Goal: Transaction & Acquisition: Download file/media

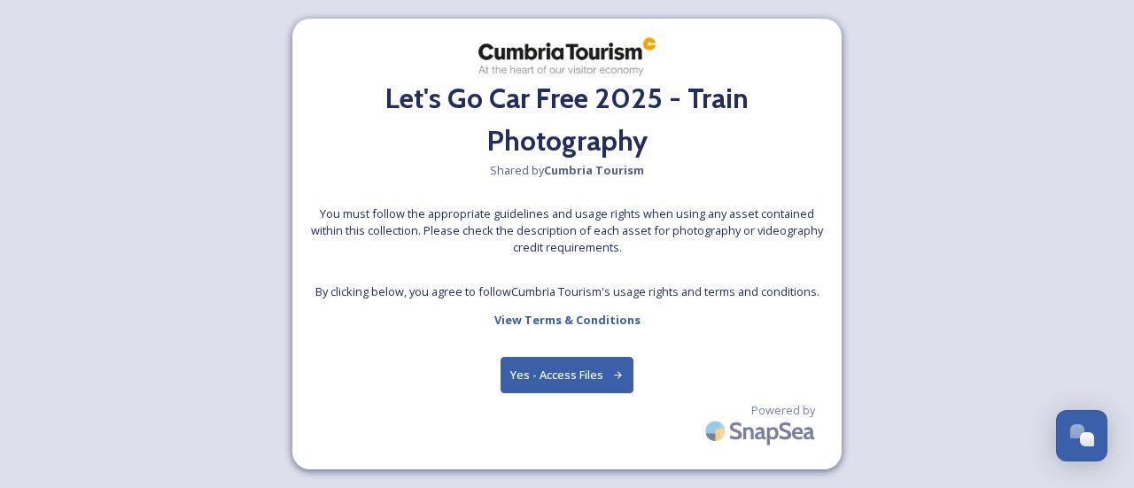
click at [558, 357] on button "Yes - Access Files" at bounding box center [566, 375] width 133 height 36
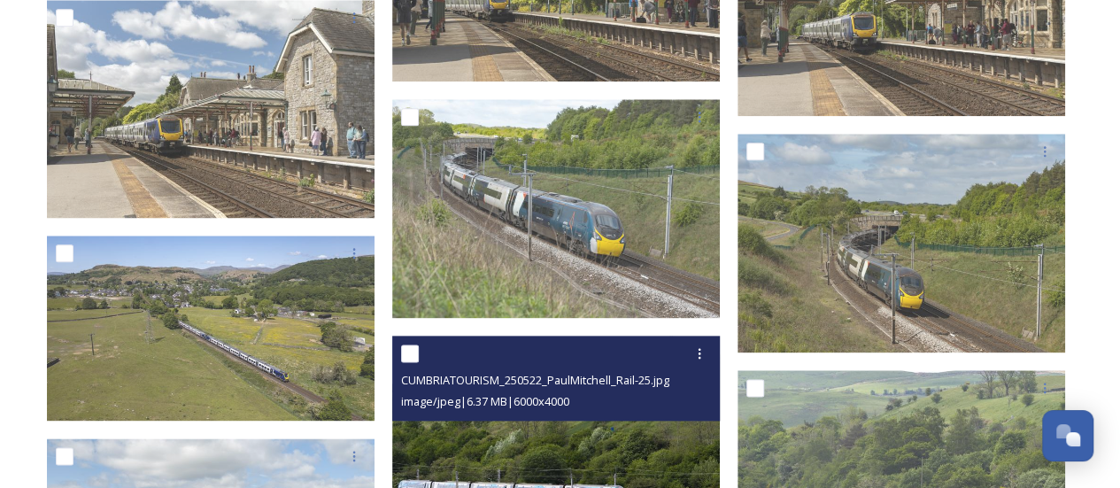
scroll to position [4133, 0]
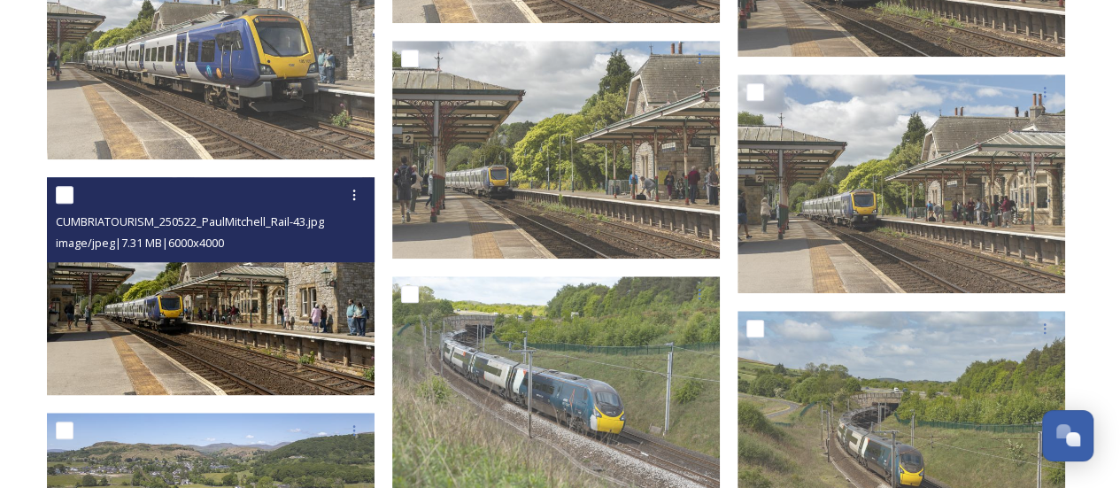
click at [251, 293] on img at bounding box center [211, 286] width 328 height 219
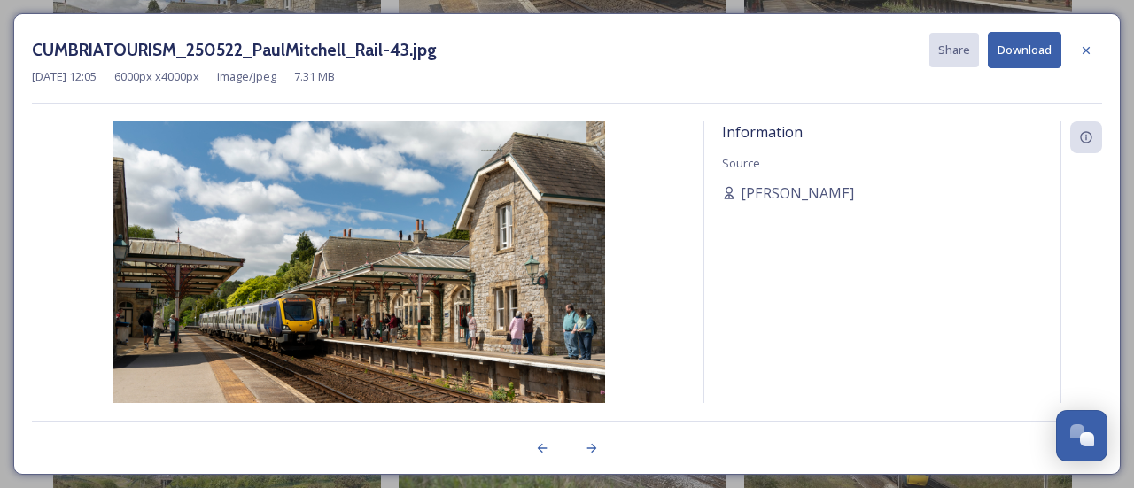
click at [1011, 60] on button "Download" at bounding box center [1025, 50] width 74 height 36
click at [1087, 50] on icon at bounding box center [1085, 49] width 7 height 7
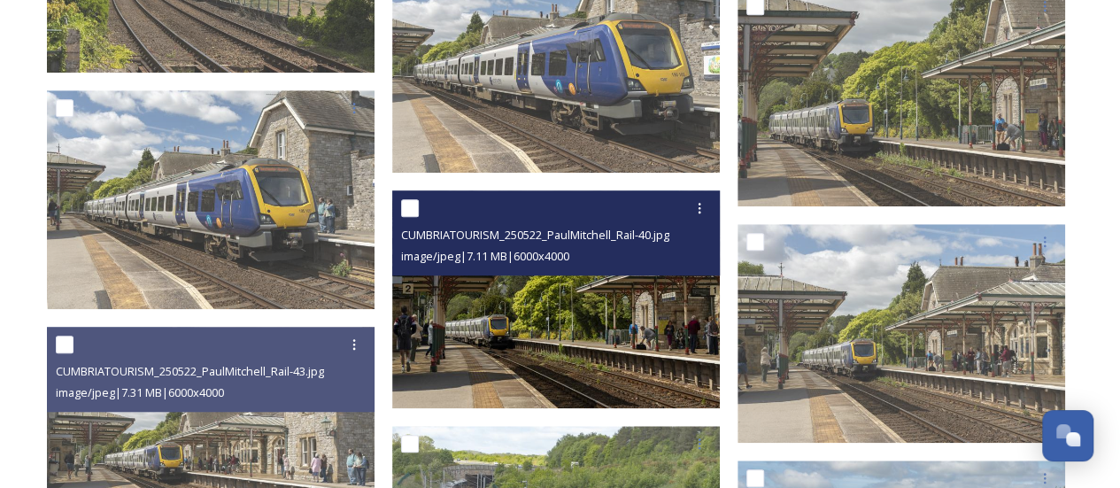
scroll to position [3956, 0]
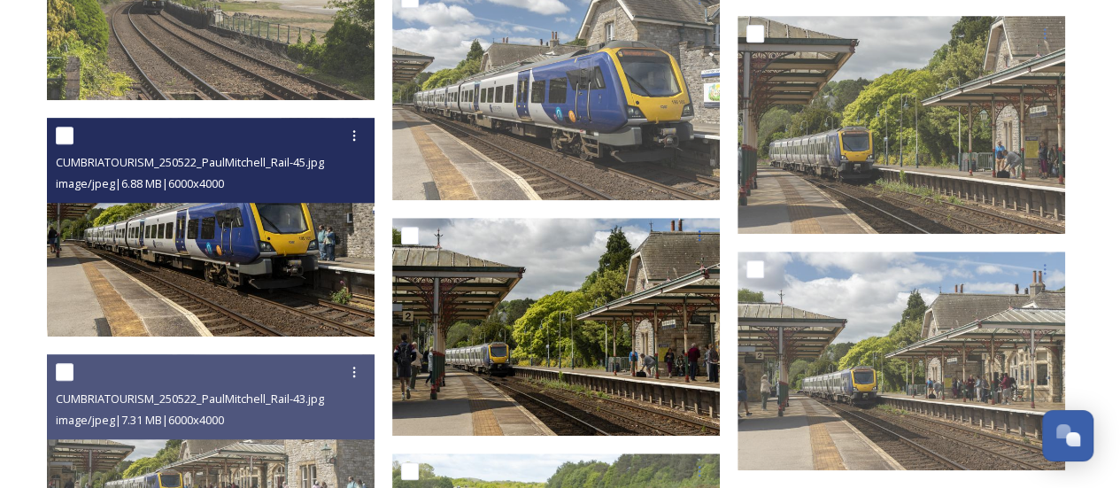
click at [236, 203] on img at bounding box center [211, 227] width 328 height 219
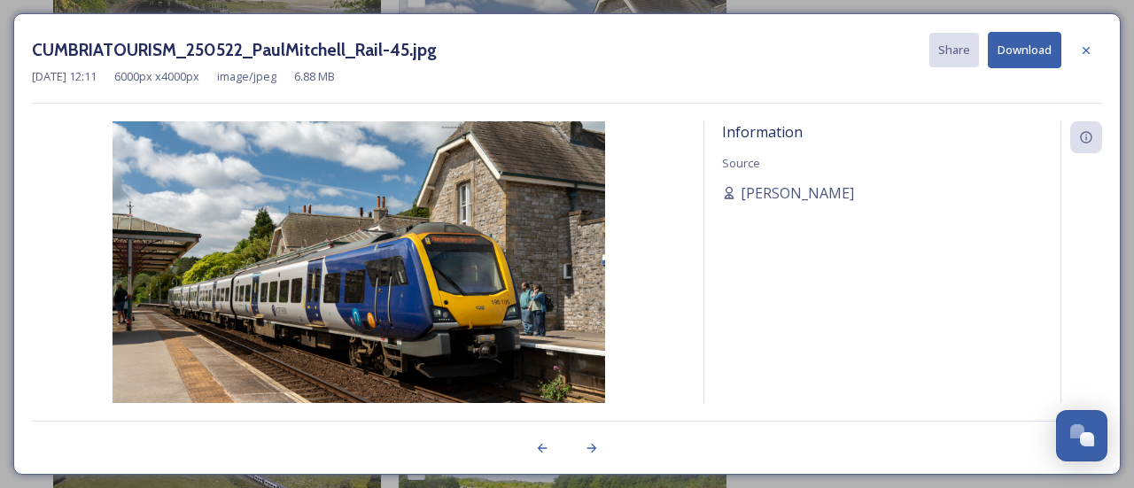
click at [1033, 57] on button "Download" at bounding box center [1025, 50] width 74 height 36
drag, startPoint x: 1086, startPoint y: 45, endPoint x: 1010, endPoint y: 95, distance: 90.9
click at [1086, 45] on icon at bounding box center [1086, 50] width 14 height 14
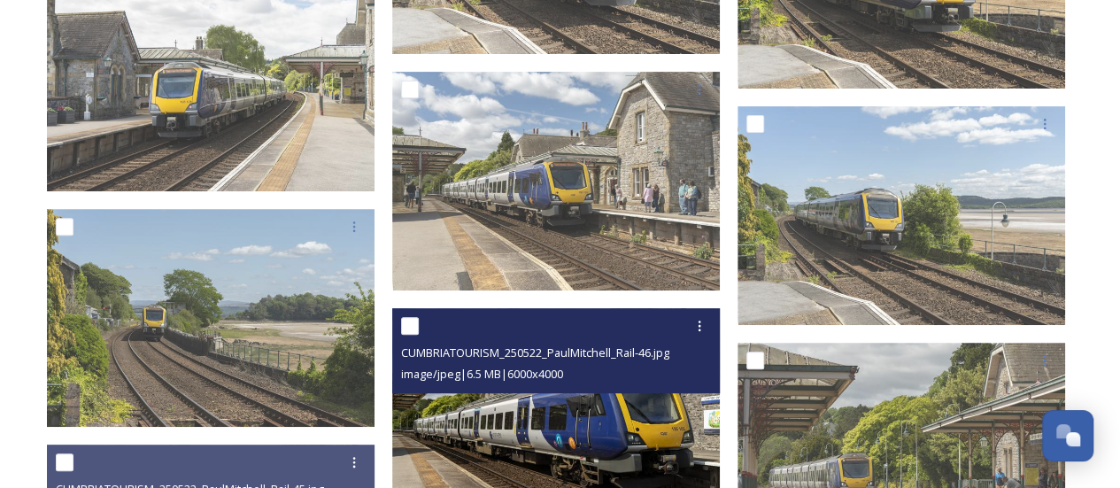
scroll to position [3602, 0]
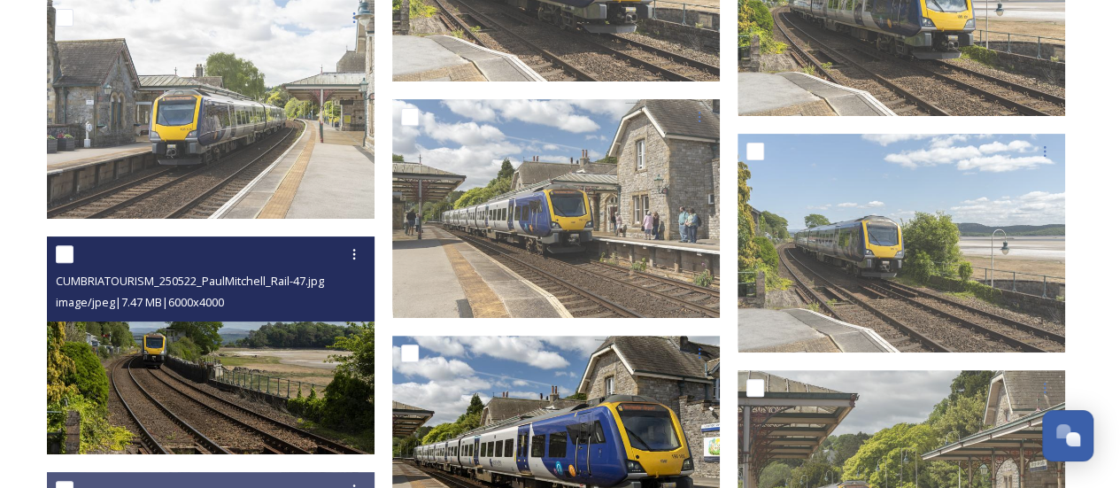
click at [300, 357] on img at bounding box center [211, 345] width 328 height 219
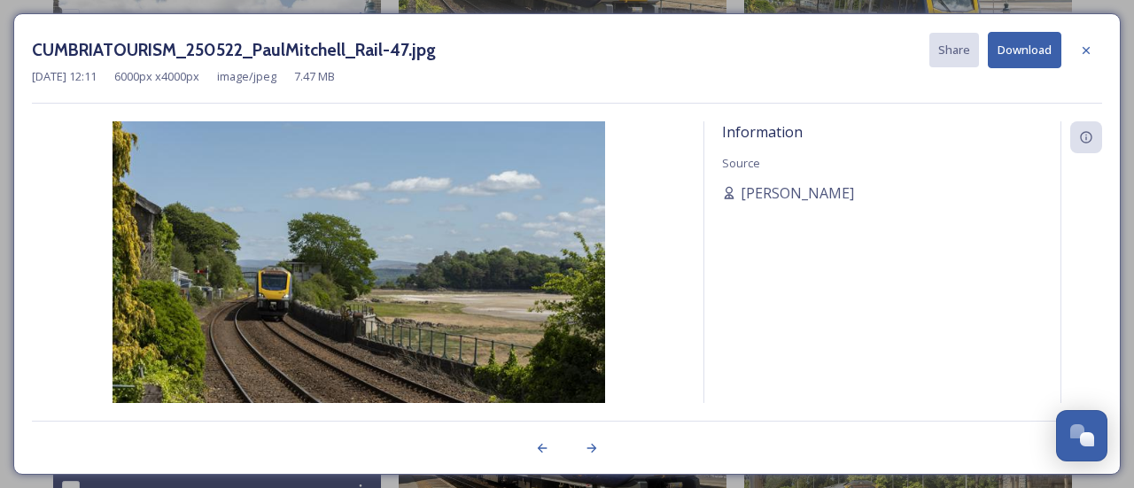
click at [1022, 51] on button "Download" at bounding box center [1025, 50] width 74 height 36
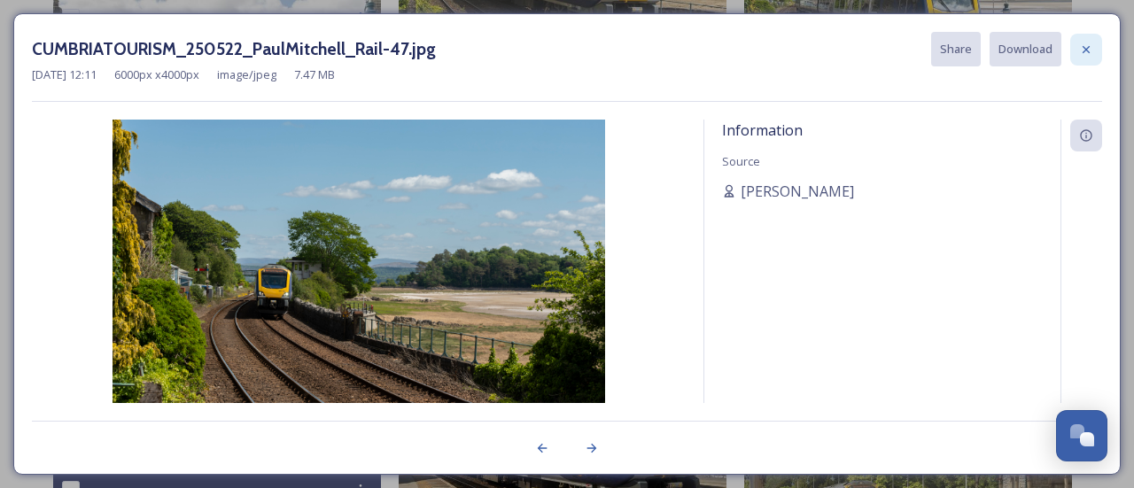
click at [1088, 50] on icon at bounding box center [1086, 50] width 14 height 14
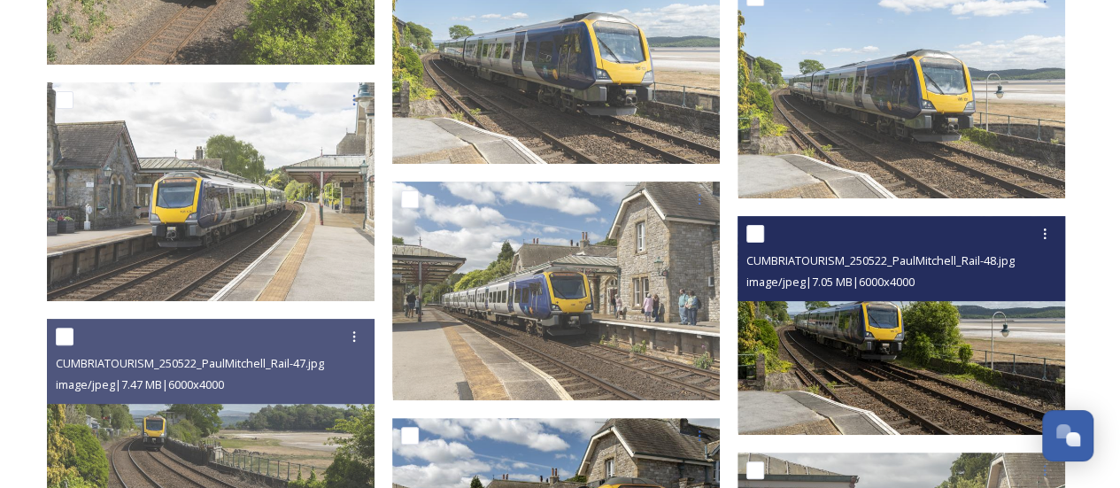
scroll to position [3425, 0]
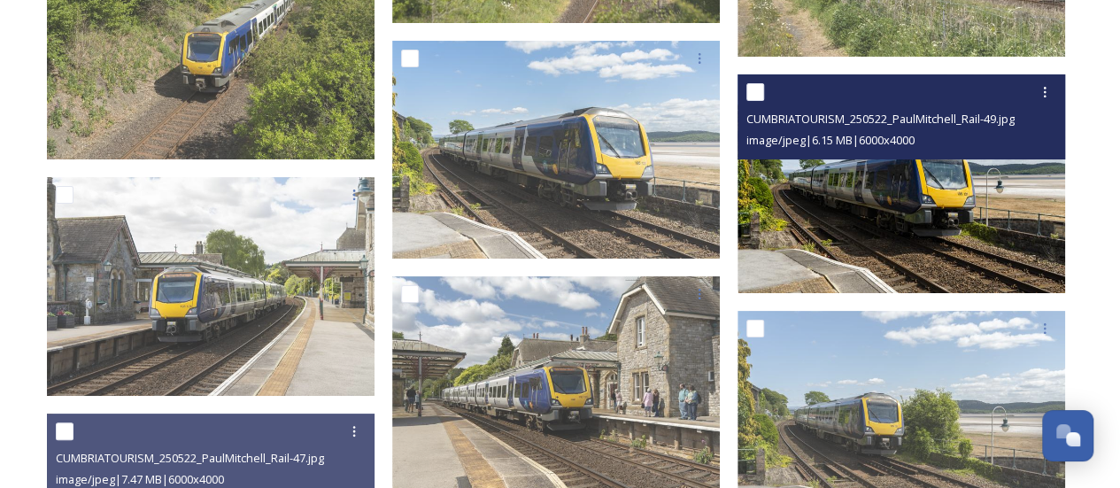
click at [957, 207] on img at bounding box center [902, 183] width 328 height 219
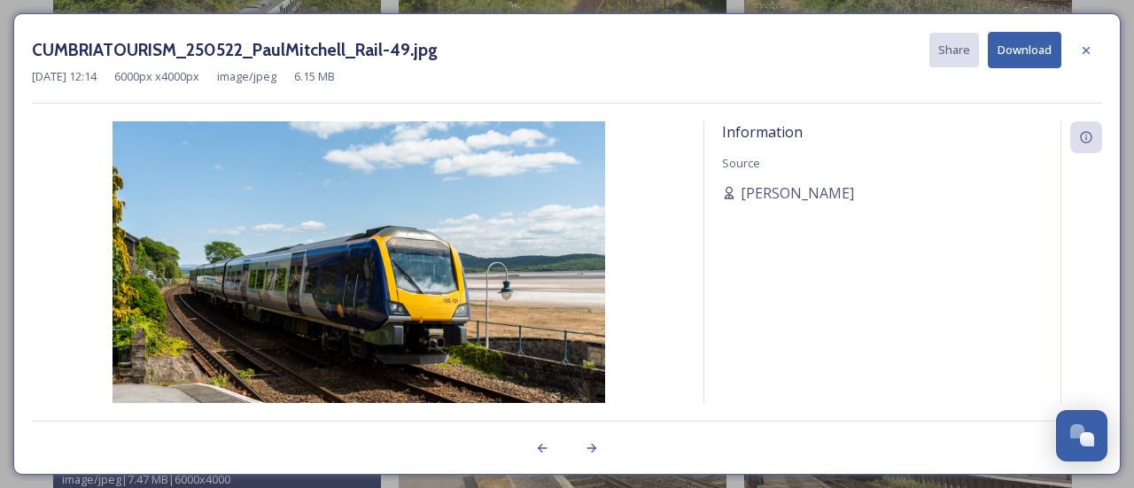
click at [1024, 59] on button "Download" at bounding box center [1025, 50] width 74 height 36
click at [1082, 54] on icon at bounding box center [1086, 50] width 14 height 14
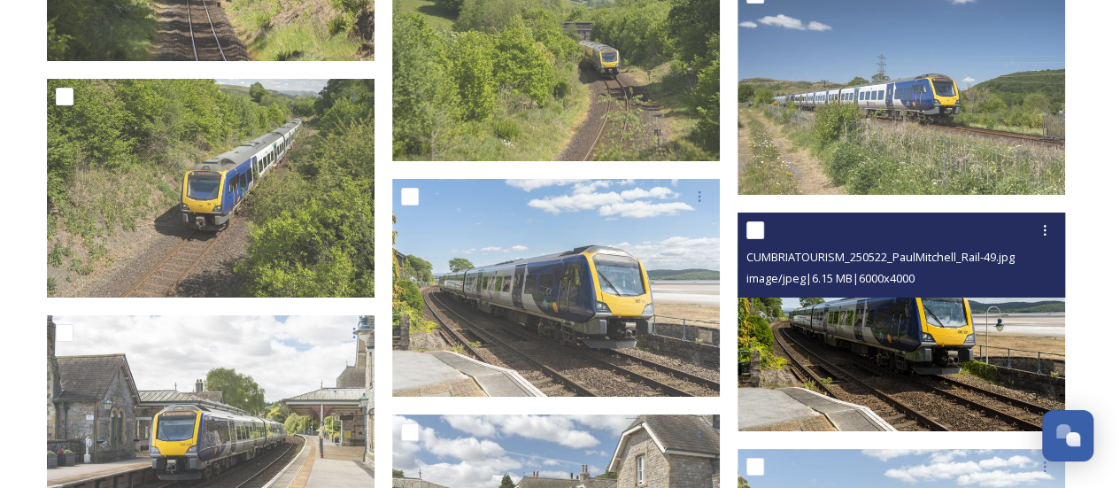
scroll to position [3248, 0]
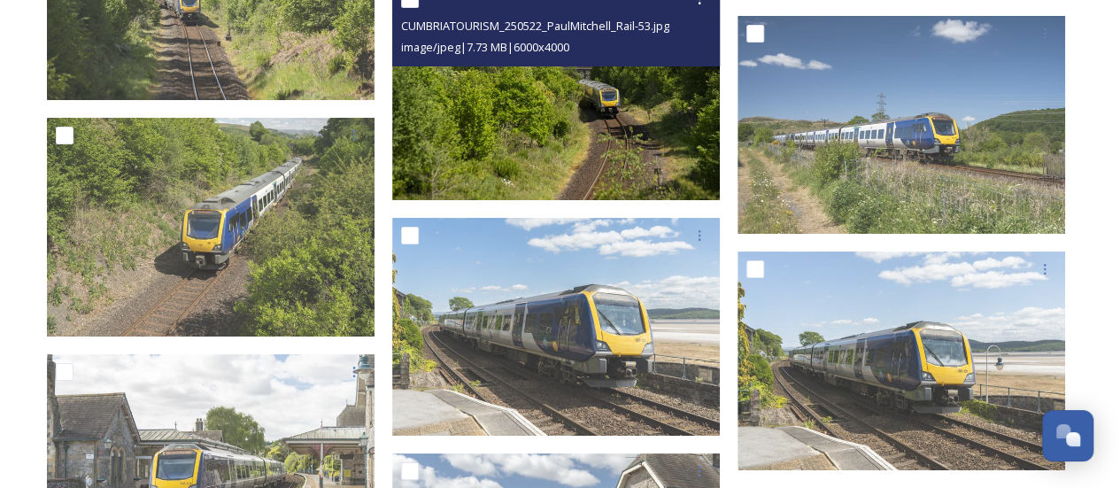
click at [543, 104] on img at bounding box center [556, 90] width 328 height 219
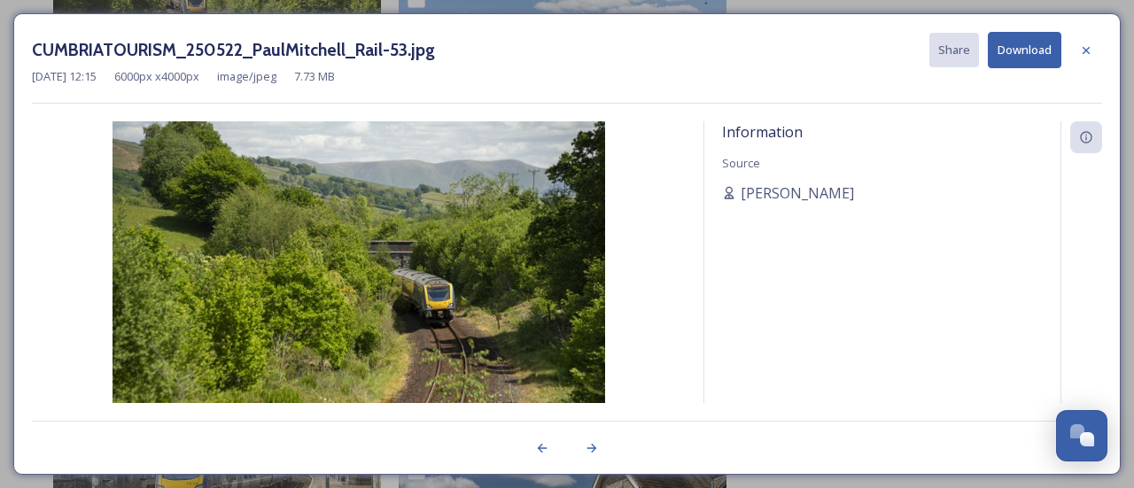
click at [1037, 50] on button "Download" at bounding box center [1025, 50] width 74 height 36
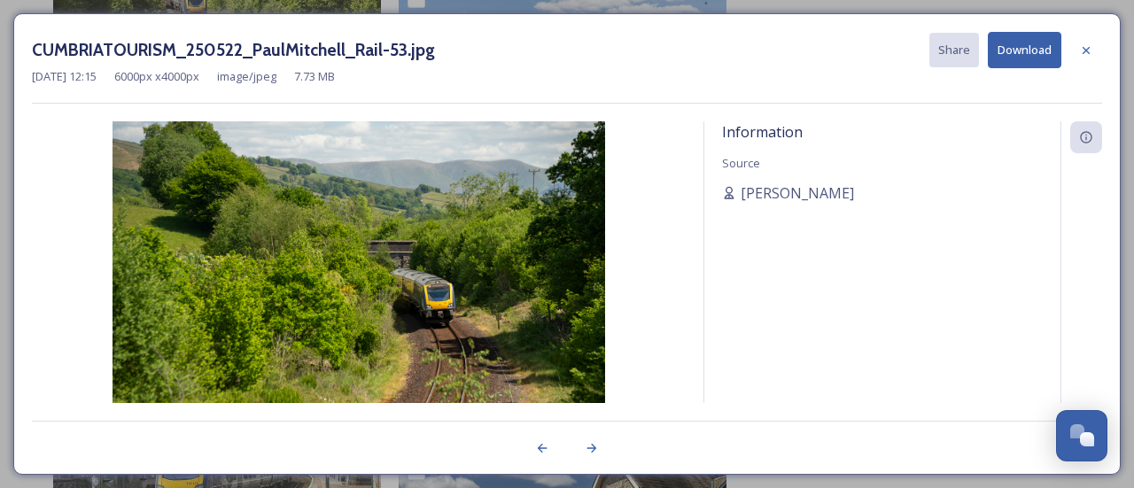
drag, startPoint x: 1089, startPoint y: 50, endPoint x: 1075, endPoint y: 53, distance: 13.5
click at [1089, 50] on icon at bounding box center [1086, 50] width 14 height 14
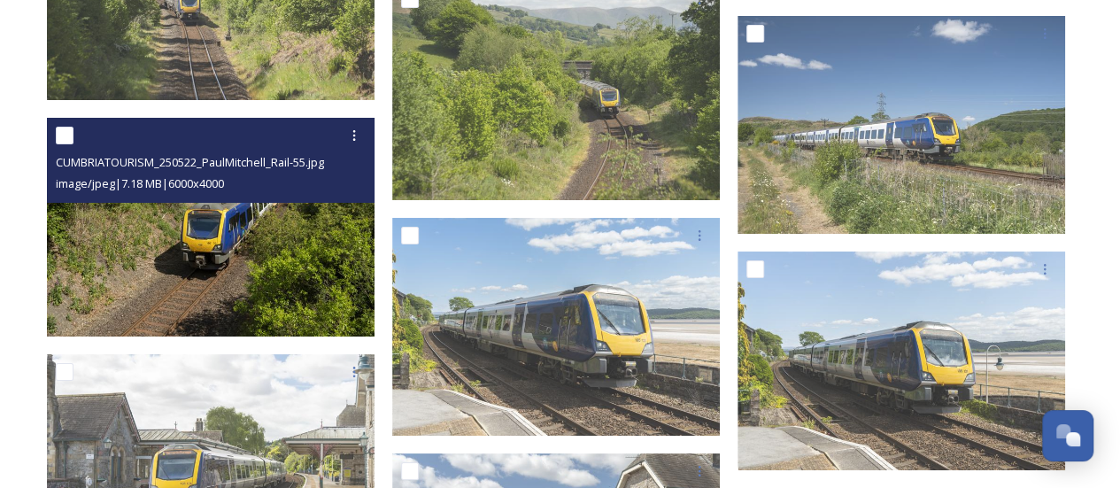
click at [303, 173] on div "image/jpeg | 7.18 MB | 6000 x 4000" at bounding box center [213, 183] width 314 height 21
click at [174, 223] on img at bounding box center [211, 227] width 328 height 219
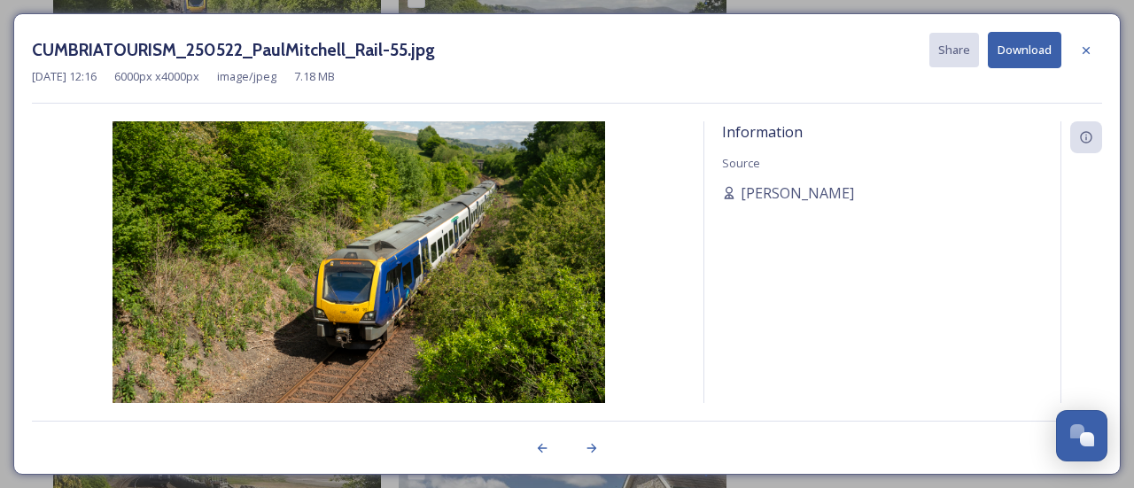
click at [1020, 49] on button "Download" at bounding box center [1025, 50] width 74 height 36
drag, startPoint x: 1085, startPoint y: 45, endPoint x: 964, endPoint y: 162, distance: 168.5
click at [1084, 45] on icon at bounding box center [1086, 50] width 14 height 14
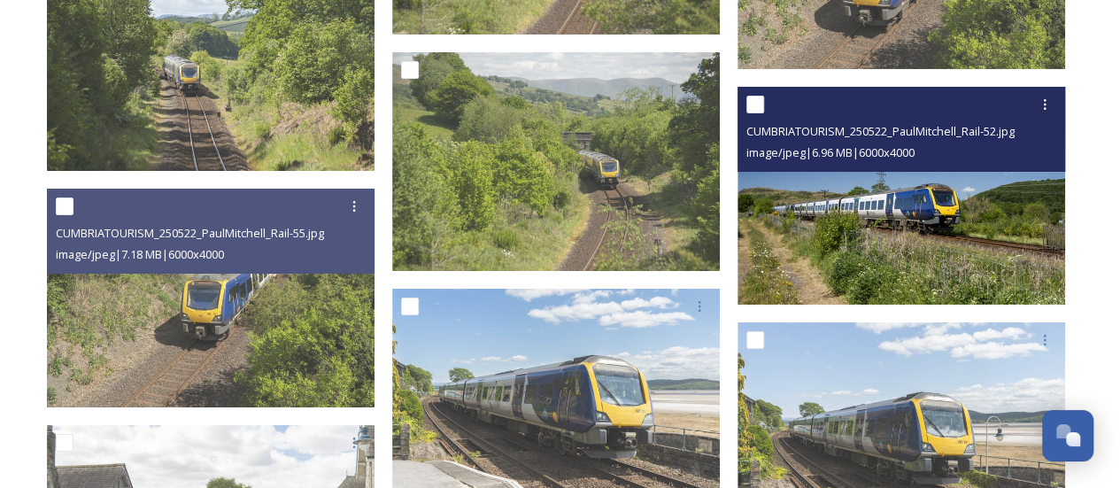
scroll to position [3071, 0]
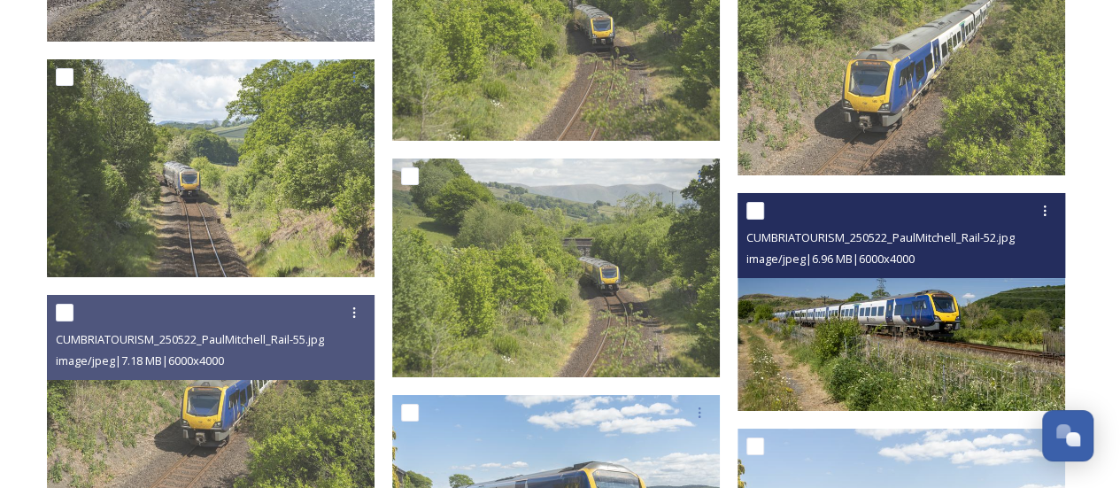
click at [762, 348] on img at bounding box center [902, 302] width 328 height 219
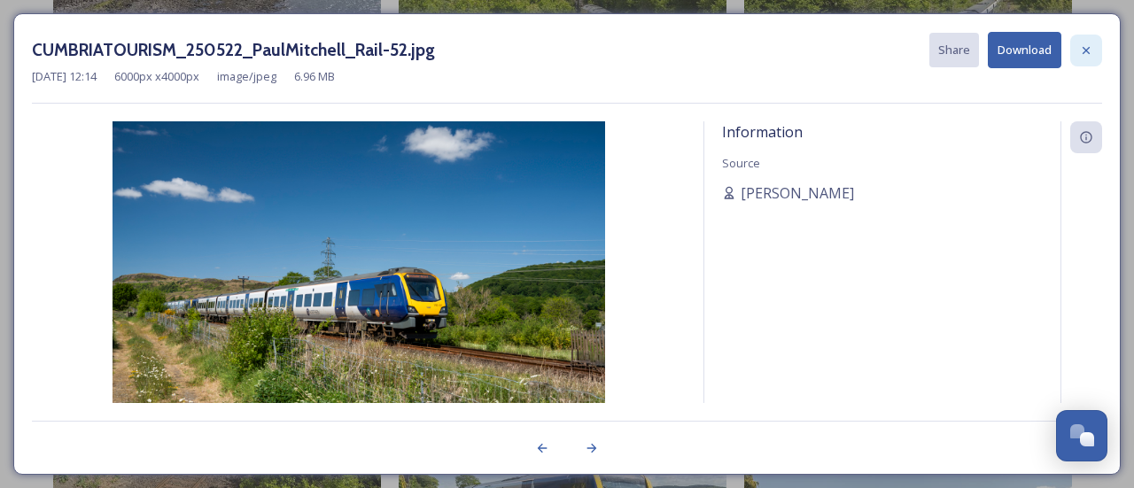
drag, startPoint x: 1028, startPoint y: 65, endPoint x: 1076, endPoint y: 65, distance: 47.8
click at [1028, 65] on button "Download" at bounding box center [1025, 50] width 74 height 36
click at [1084, 51] on icon at bounding box center [1085, 49] width 7 height 7
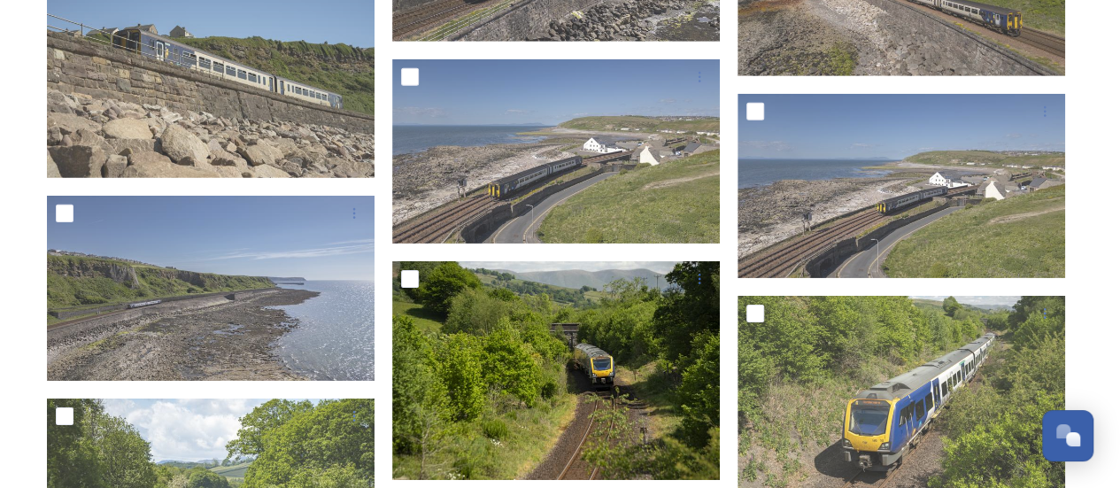
scroll to position [2716, 0]
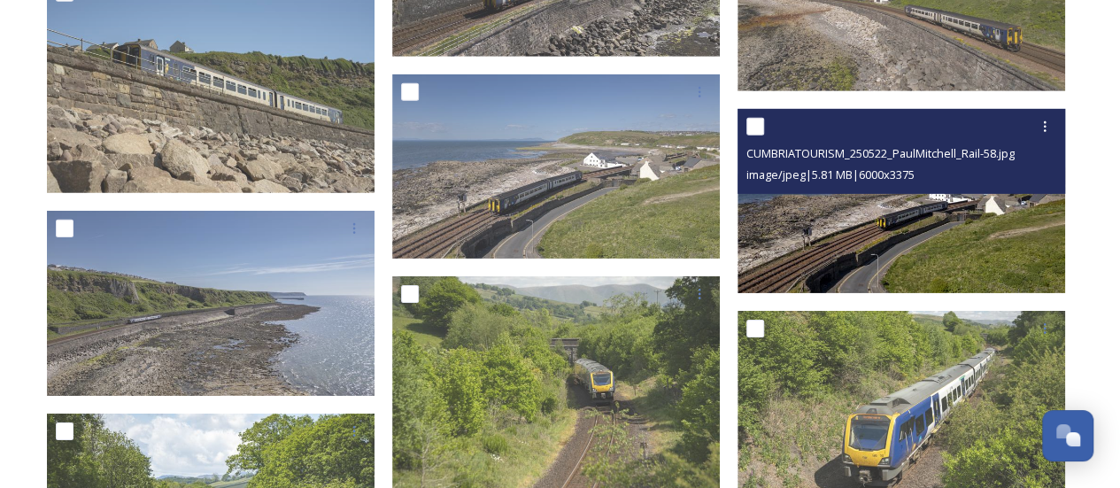
click at [896, 232] on img at bounding box center [902, 201] width 328 height 184
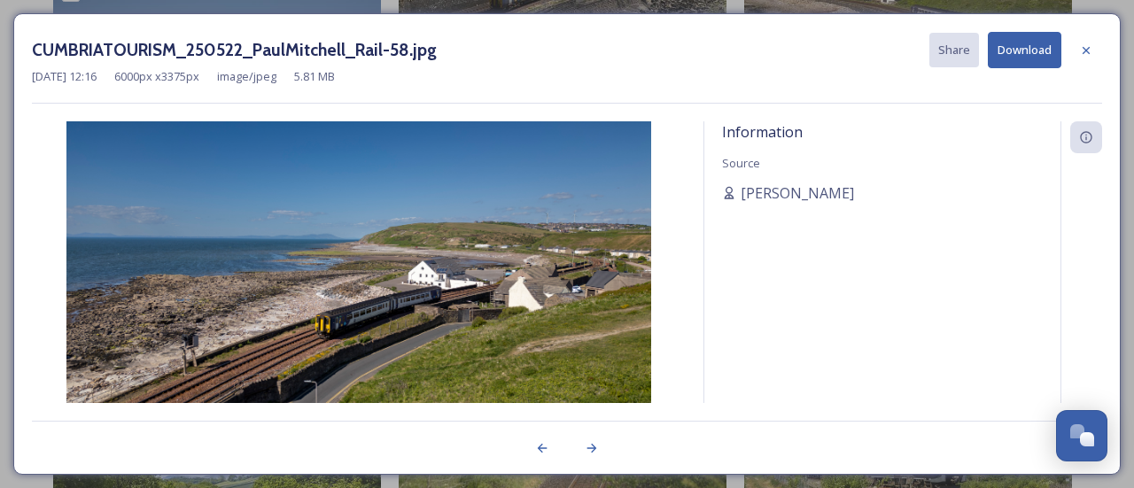
click at [1020, 56] on button "Download" at bounding box center [1025, 50] width 74 height 36
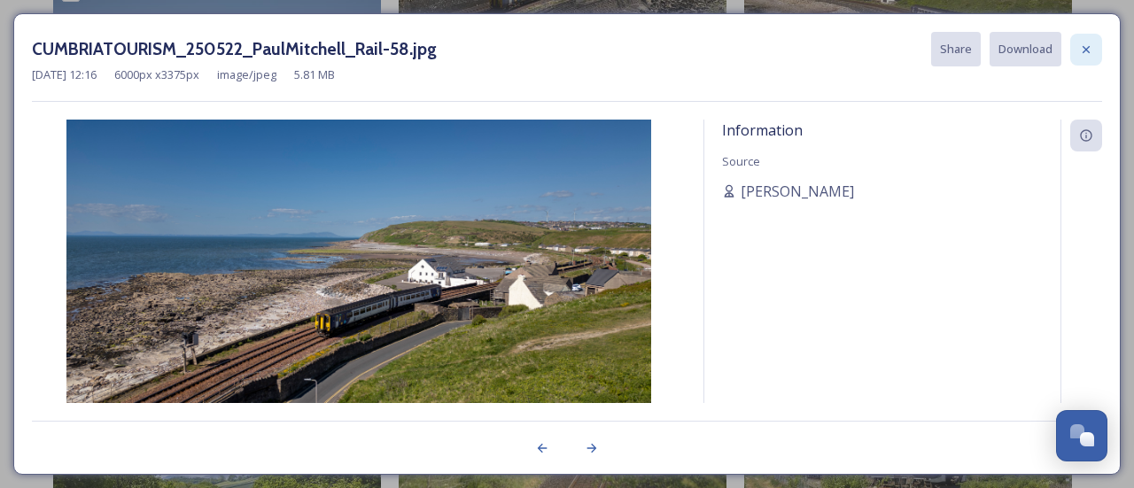
click at [1079, 50] on icon at bounding box center [1086, 50] width 14 height 14
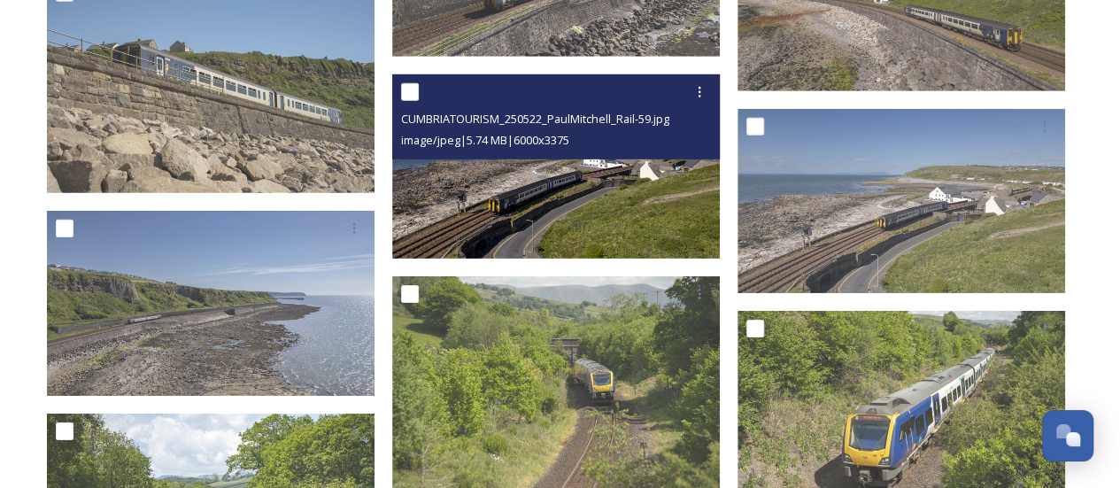
click at [626, 196] on img at bounding box center [556, 166] width 328 height 184
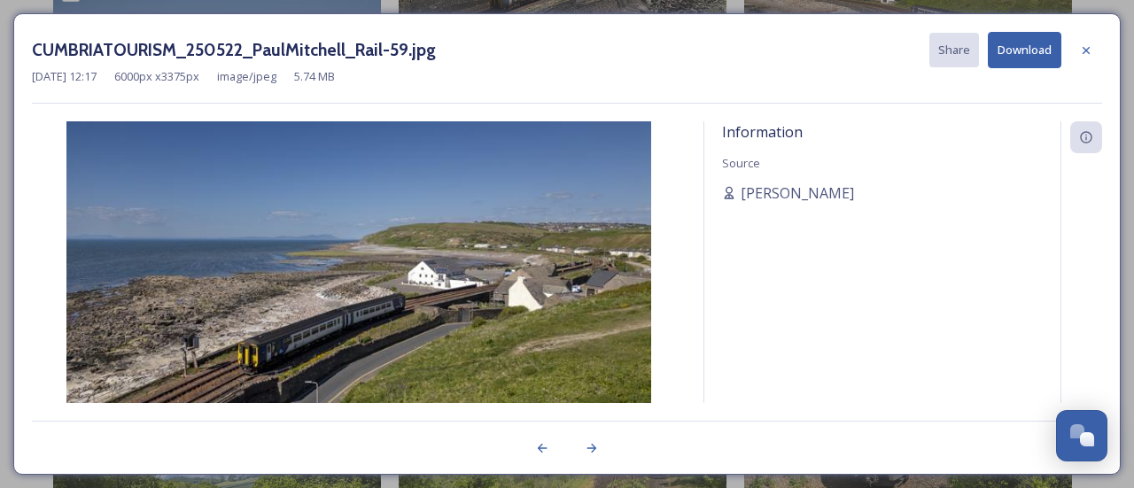
click at [1047, 54] on button "Download" at bounding box center [1025, 50] width 74 height 36
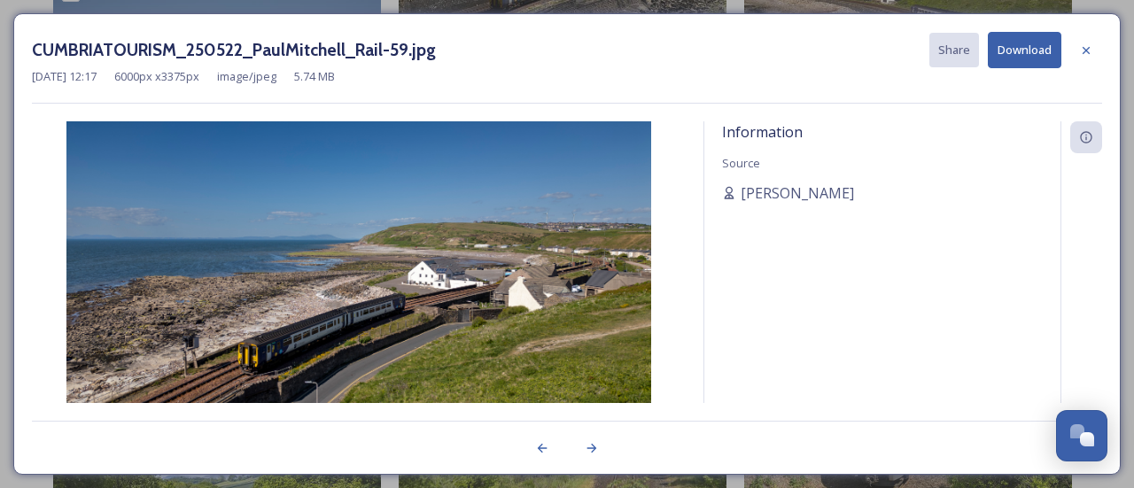
drag, startPoint x: 1088, startPoint y: 47, endPoint x: 880, endPoint y: 142, distance: 227.9
click at [1088, 47] on icon at bounding box center [1085, 49] width 7 height 7
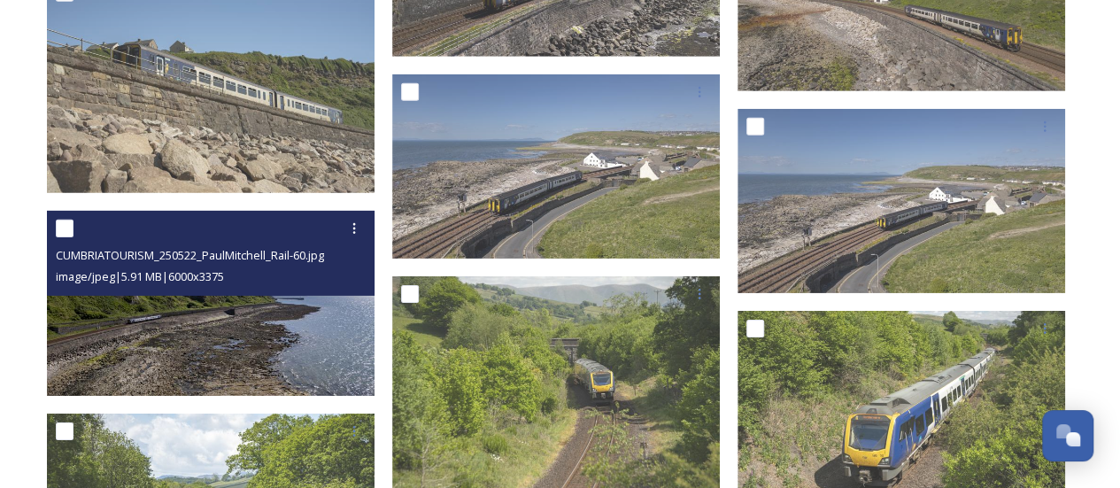
scroll to position [2539, 0]
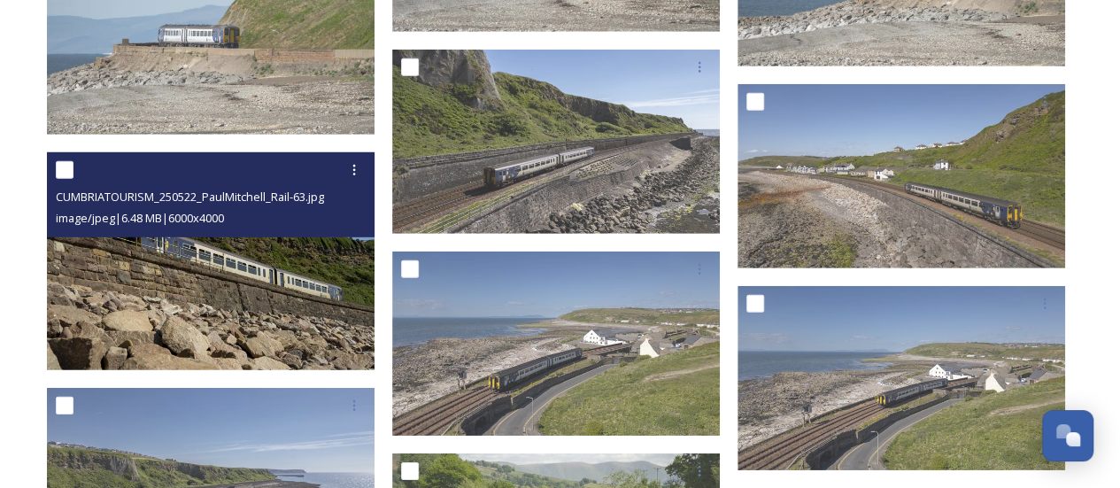
click at [281, 308] on img at bounding box center [211, 261] width 328 height 219
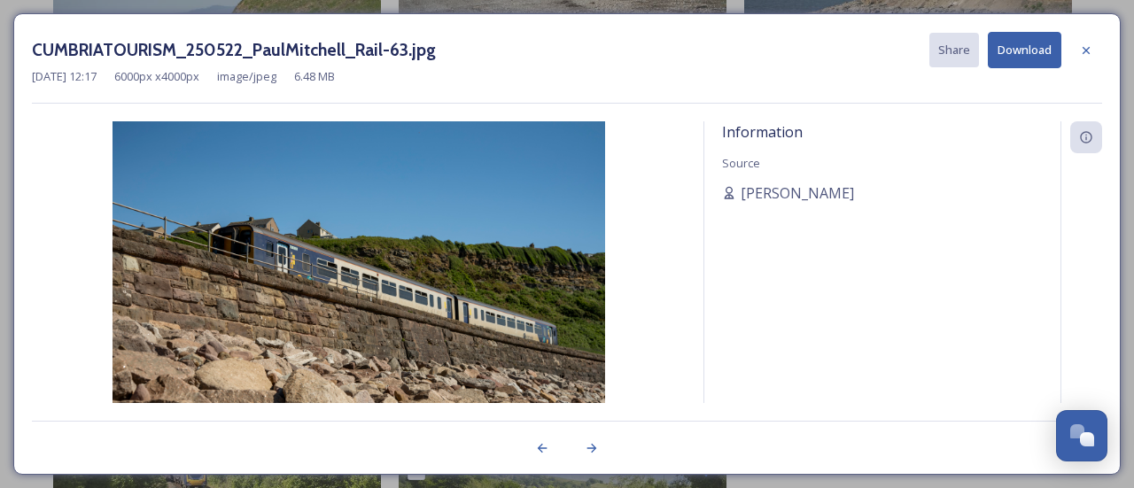
click at [1032, 58] on button "Download" at bounding box center [1025, 50] width 74 height 36
drag, startPoint x: 1079, startPoint y: 56, endPoint x: 1055, endPoint y: 81, distance: 34.5
click at [1079, 56] on icon at bounding box center [1086, 50] width 14 height 14
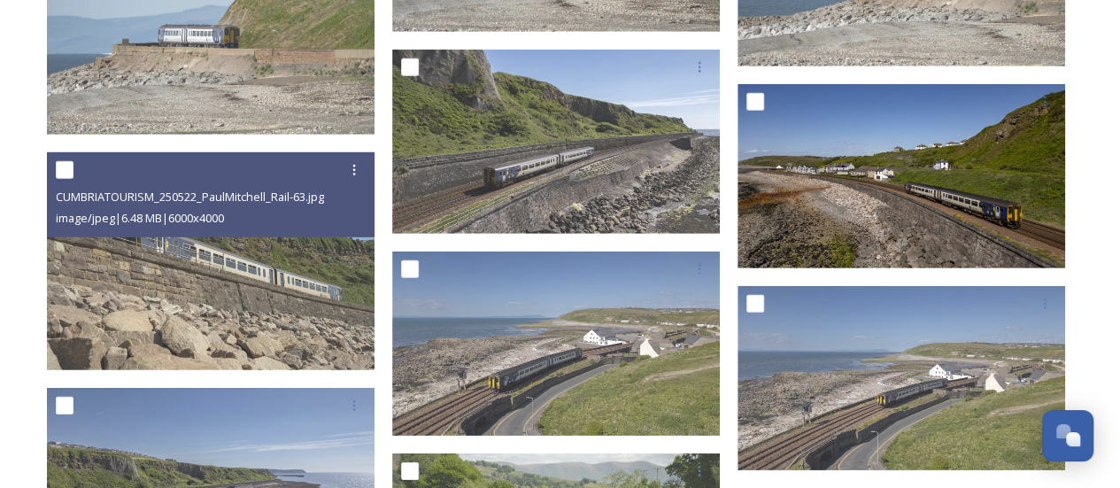
scroll to position [2274, 0]
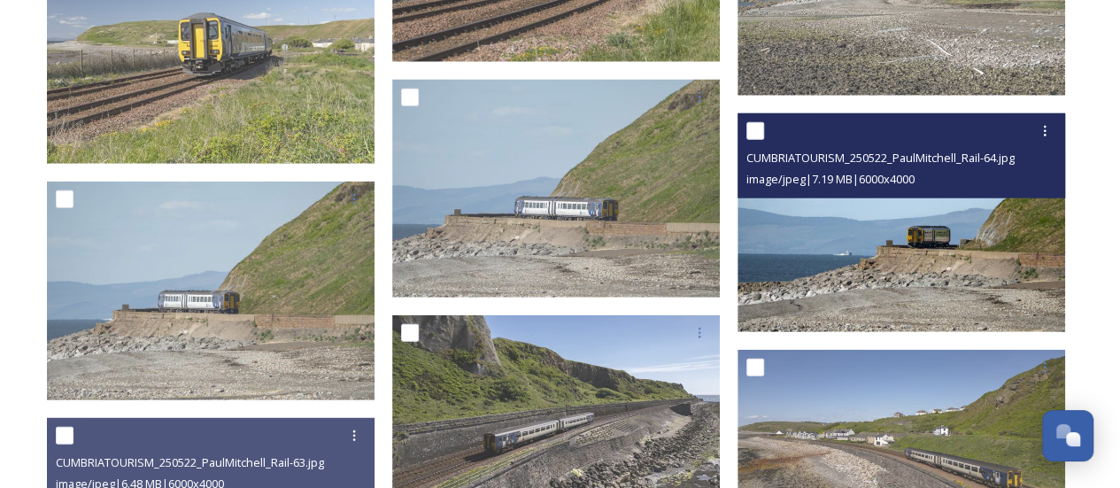
click at [936, 269] on img at bounding box center [902, 222] width 328 height 219
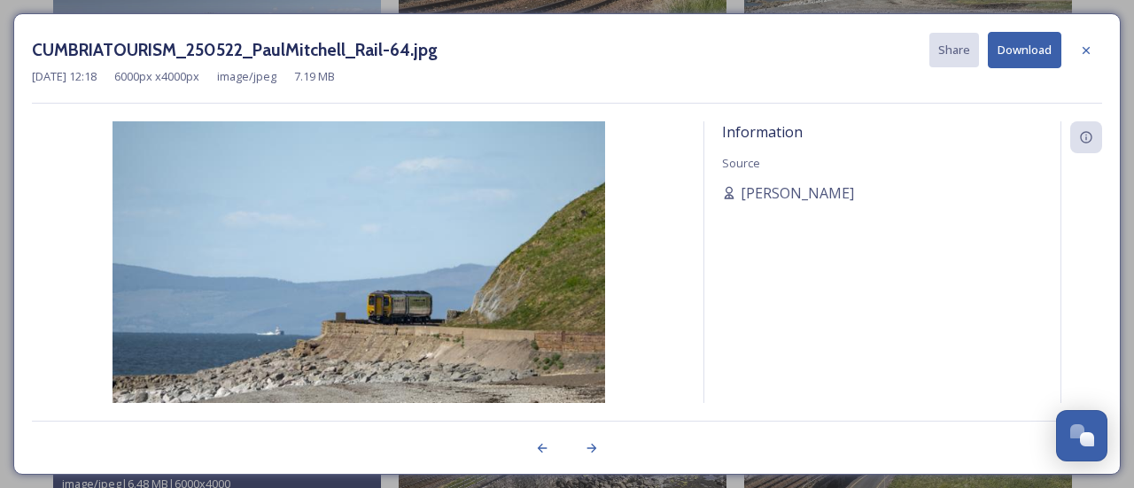
click at [1041, 74] on div "[DATE] 12:18 6000 px x 4000 px image/jpeg 7.19 MB" at bounding box center [567, 76] width 1070 height 17
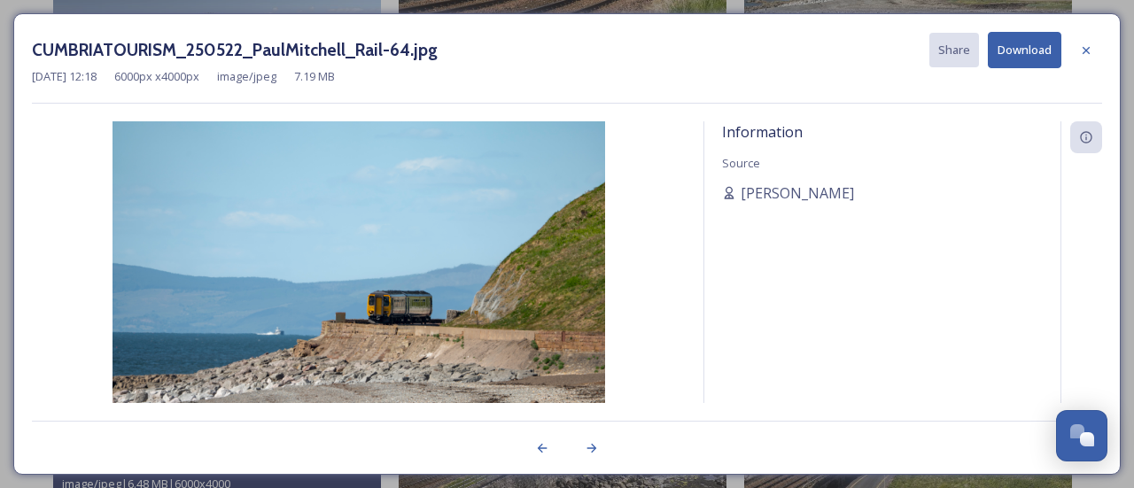
click at [1034, 51] on button "Download" at bounding box center [1025, 50] width 74 height 36
click at [1086, 50] on icon at bounding box center [1086, 50] width 14 height 14
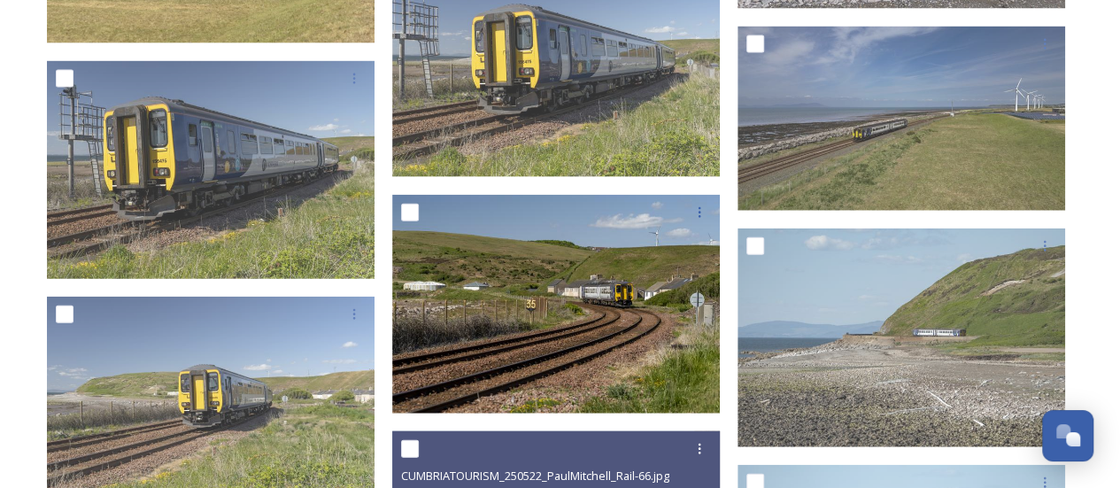
scroll to position [1919, 0]
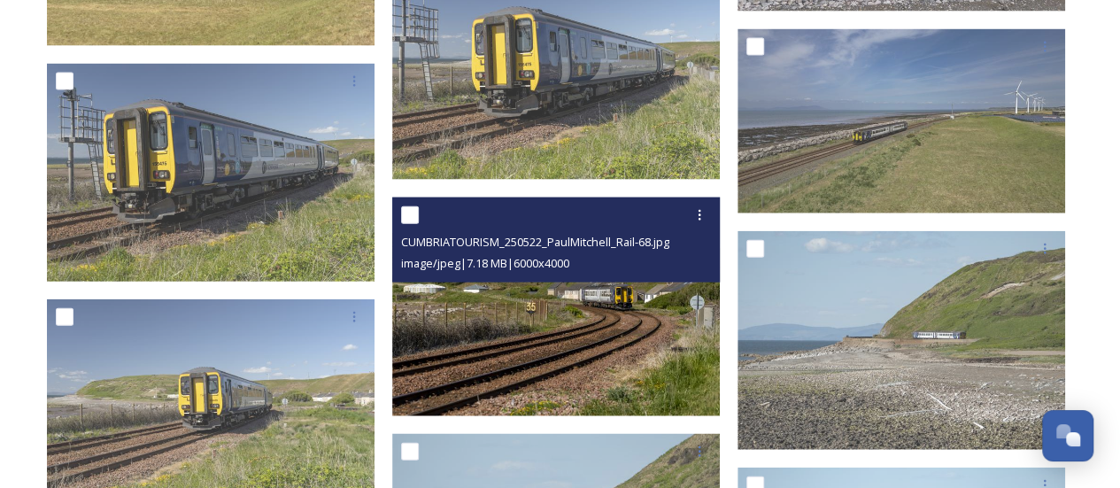
click at [560, 353] on img at bounding box center [556, 307] width 328 height 219
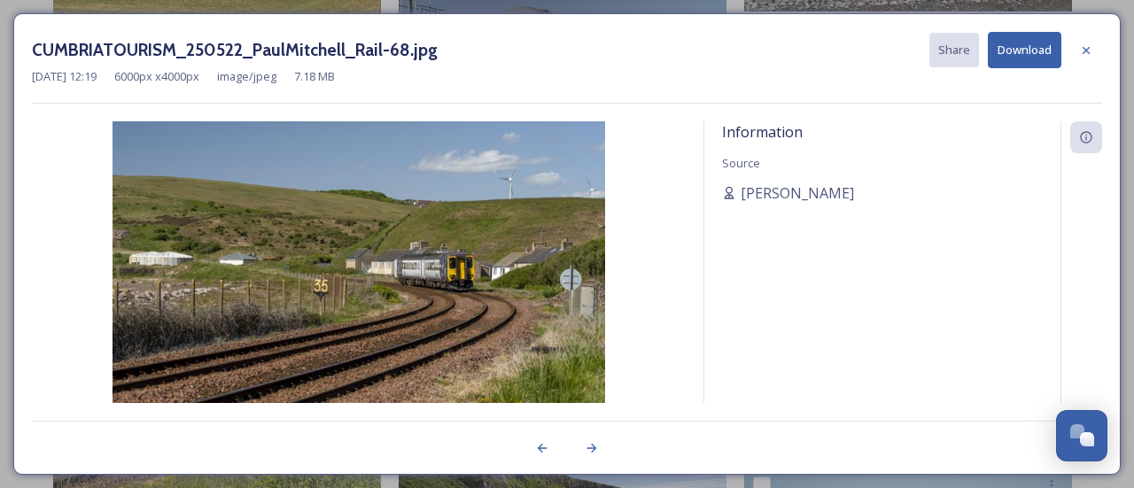
click at [1035, 44] on button "Download" at bounding box center [1025, 50] width 74 height 36
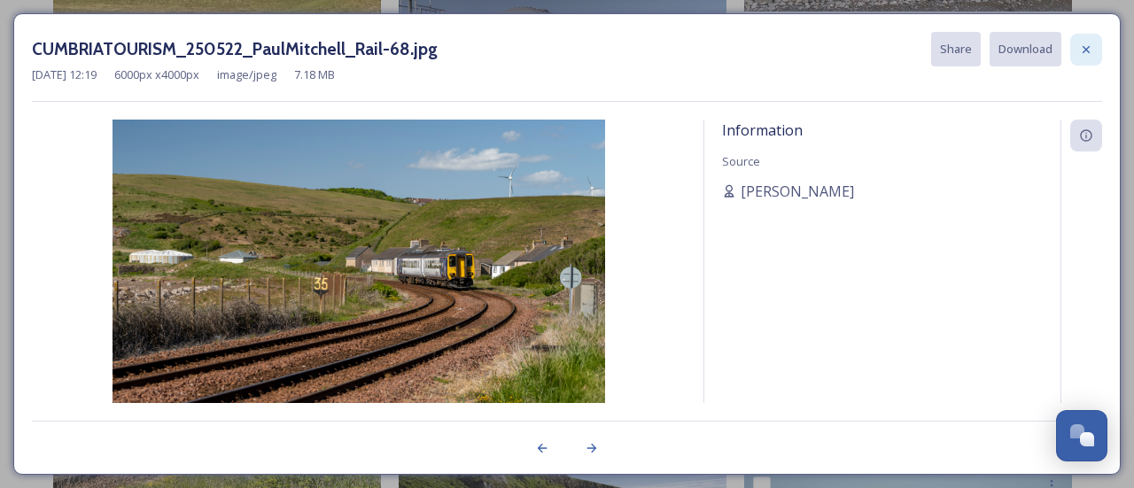
click at [1093, 46] on div at bounding box center [1086, 50] width 32 height 32
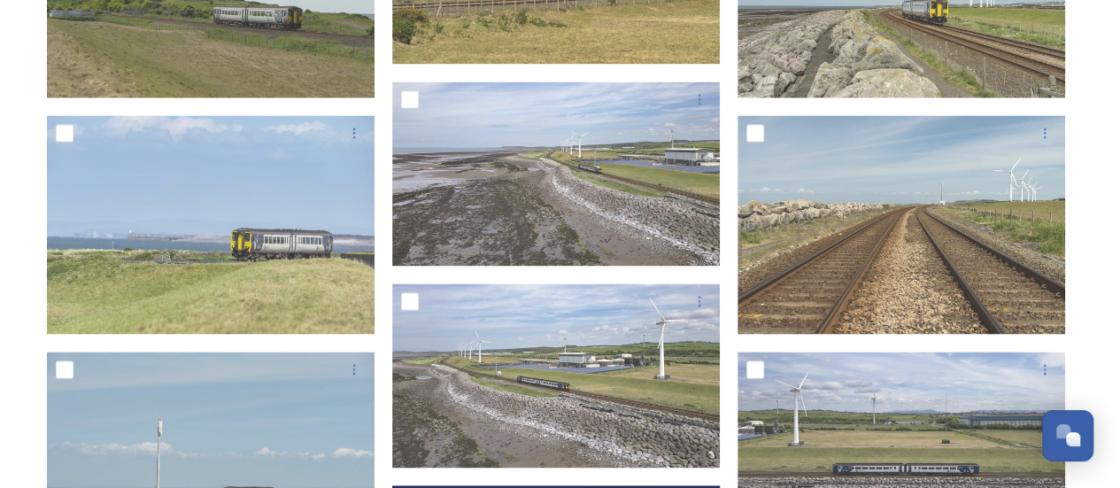
scroll to position [1388, 0]
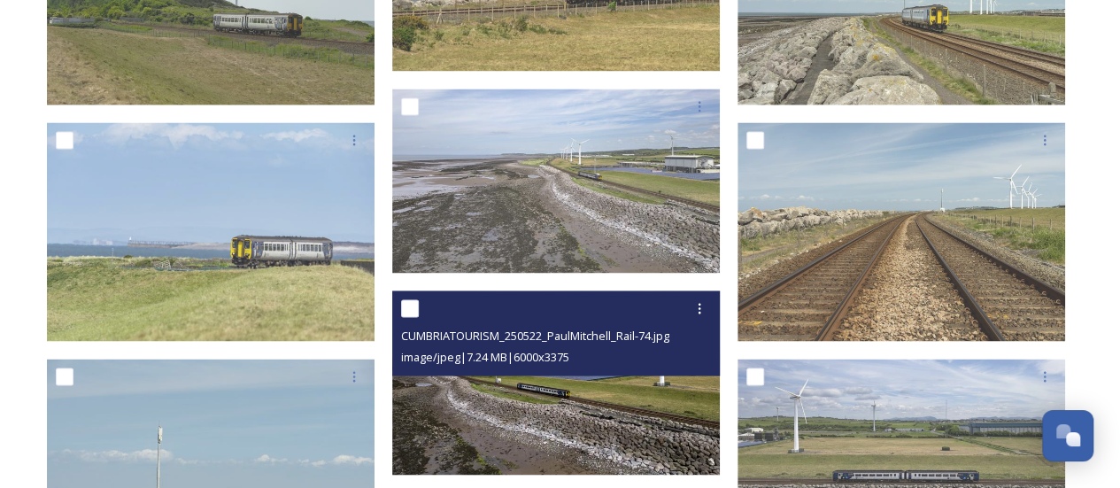
click at [603, 422] on img at bounding box center [556, 383] width 328 height 184
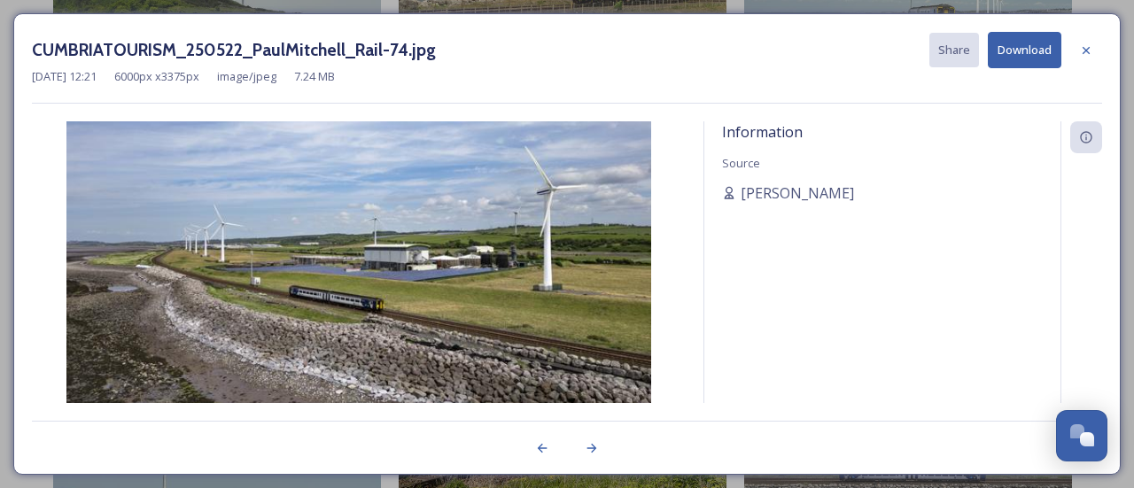
click at [1035, 43] on button "Download" at bounding box center [1025, 50] width 74 height 36
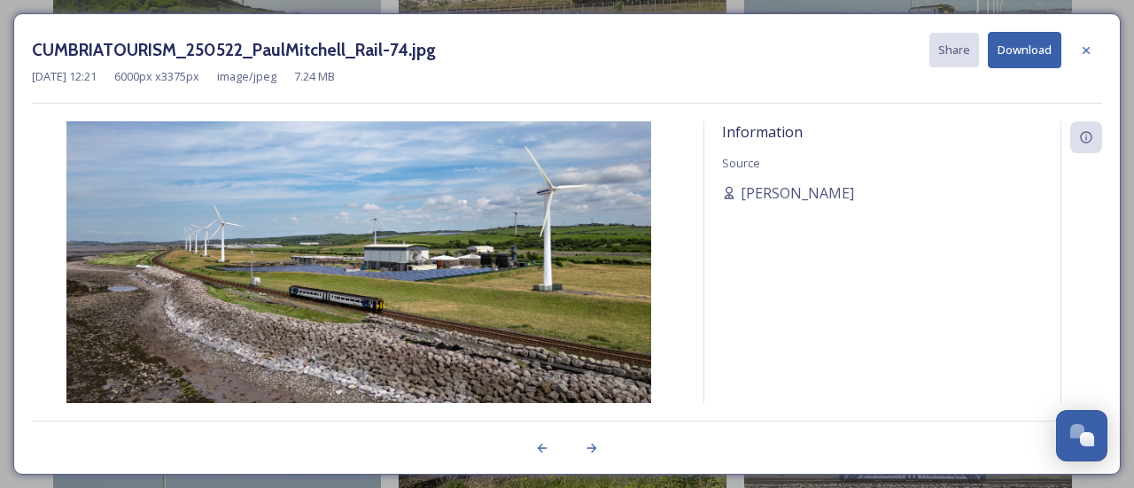
click at [1095, 46] on div at bounding box center [1086, 51] width 32 height 32
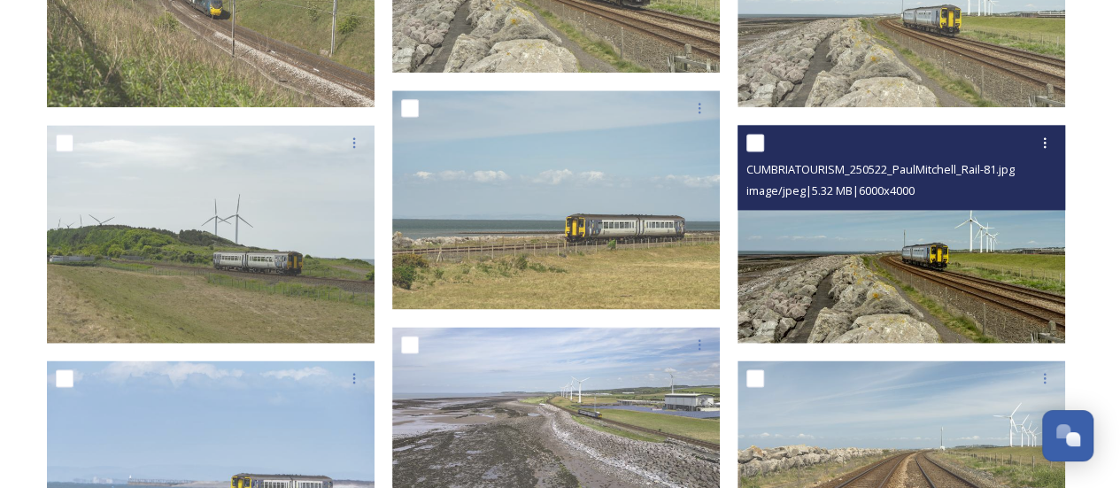
scroll to position [1122, 0]
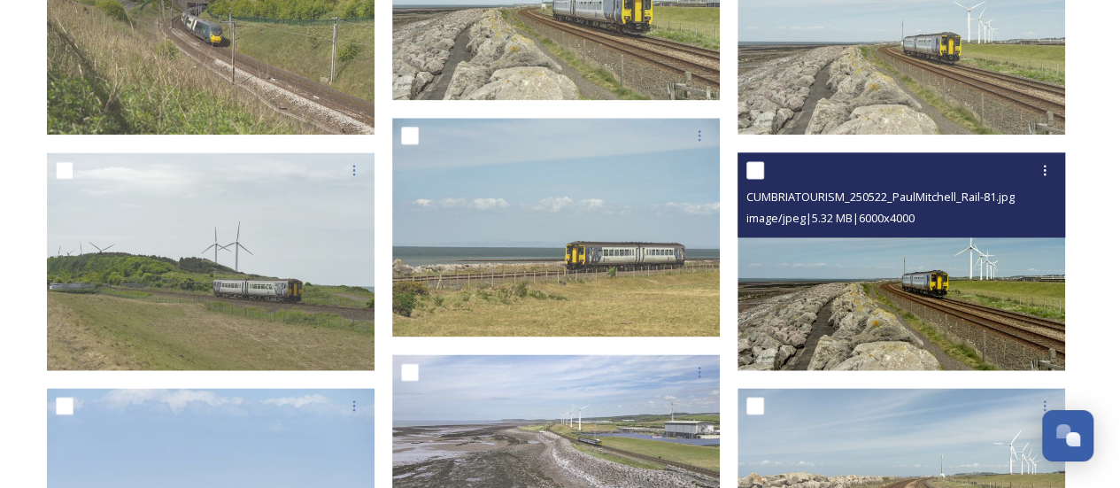
click at [935, 300] on img at bounding box center [902, 261] width 328 height 219
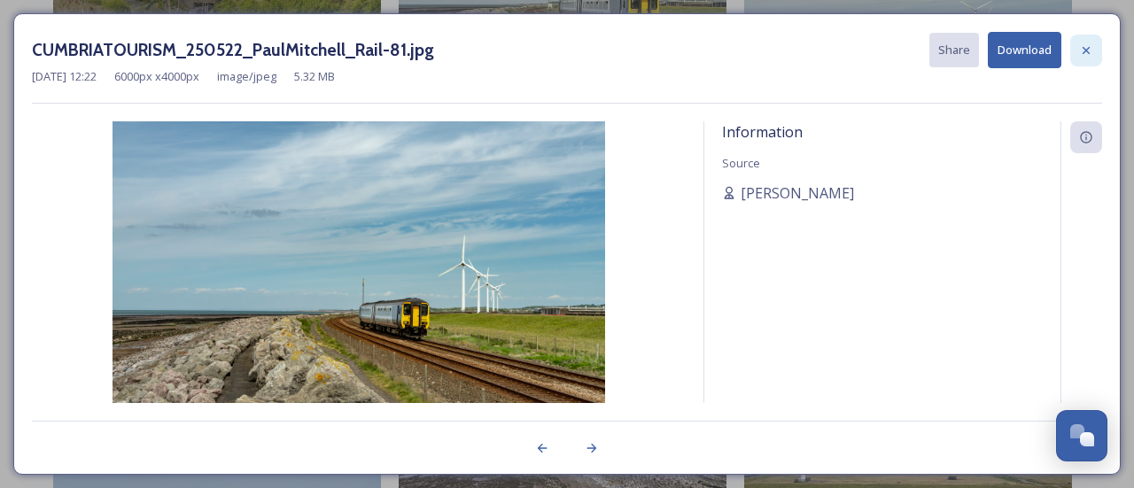
drag, startPoint x: 1017, startPoint y: 52, endPoint x: 1082, endPoint y: 52, distance: 65.5
click at [1017, 54] on button "Download" at bounding box center [1025, 50] width 74 height 36
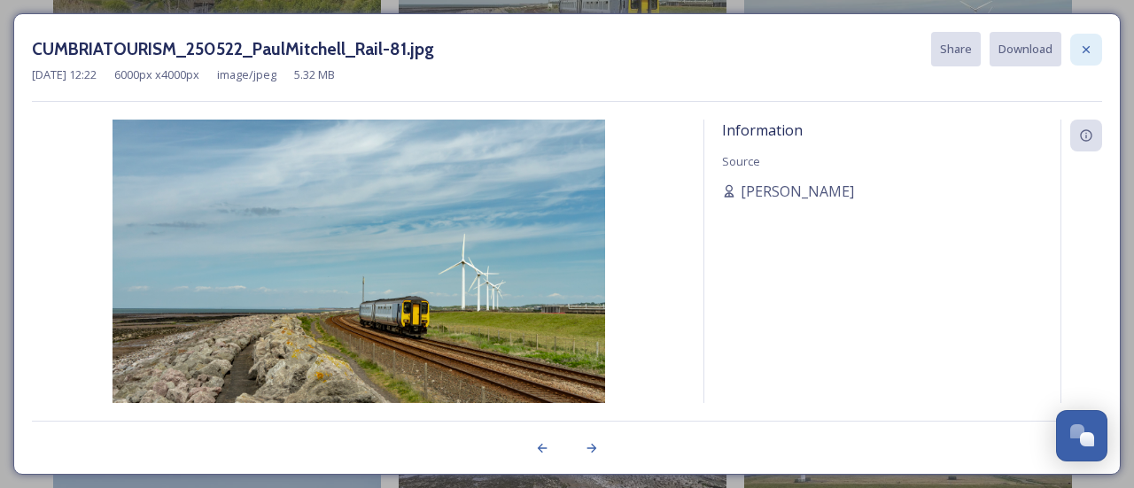
click at [1088, 51] on icon at bounding box center [1085, 48] width 7 height 7
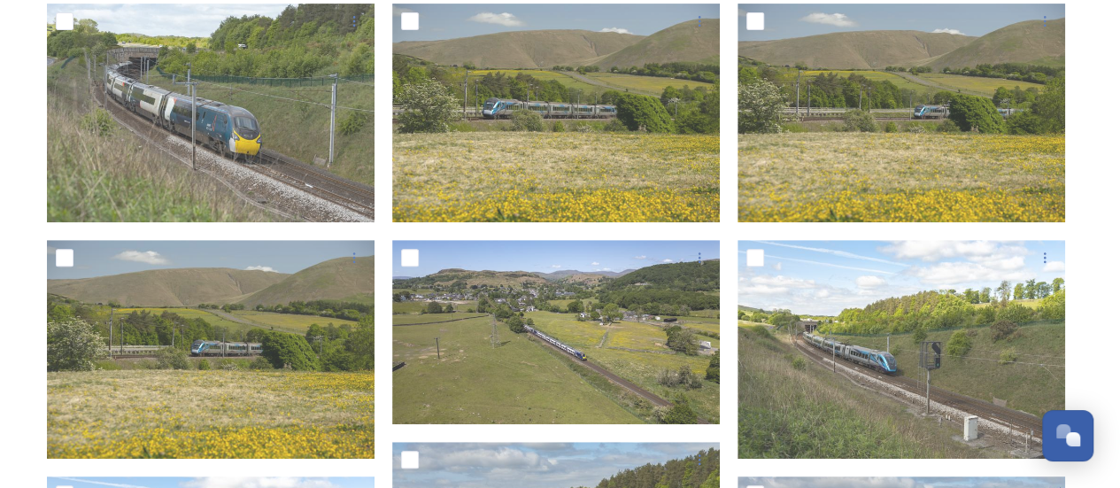
scroll to position [325, 0]
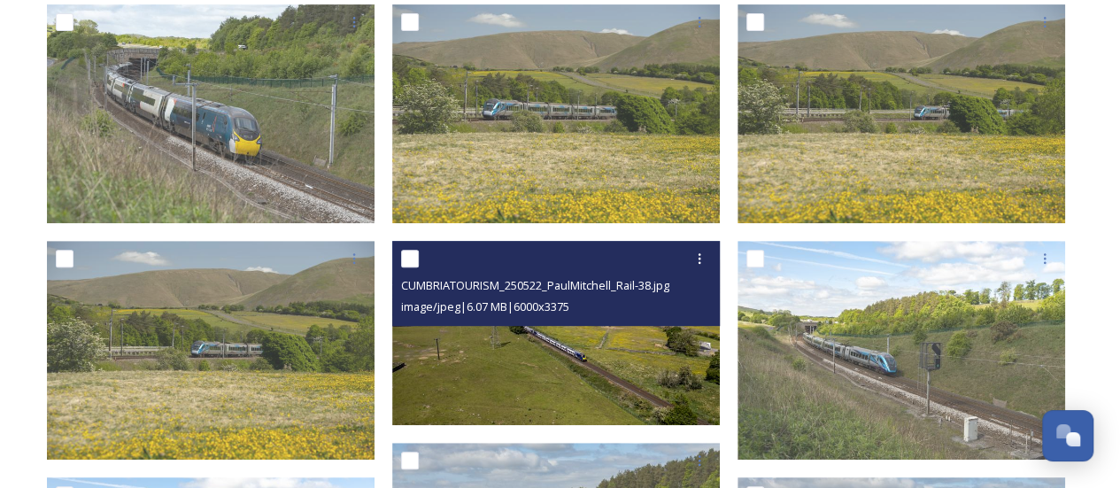
click at [581, 380] on img at bounding box center [556, 333] width 328 height 184
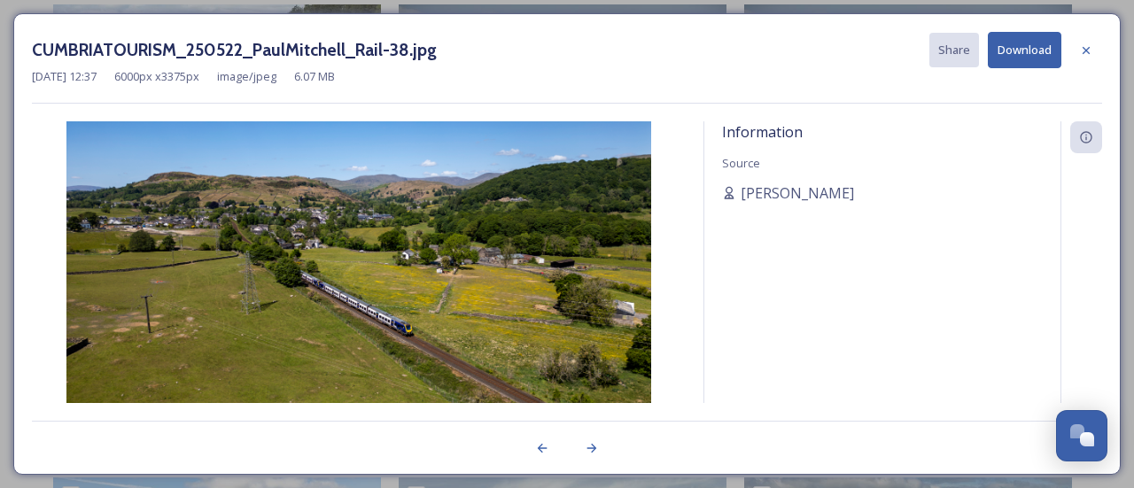
click at [1023, 52] on button "Download" at bounding box center [1025, 50] width 74 height 36
click at [1082, 50] on icon at bounding box center [1086, 50] width 14 height 14
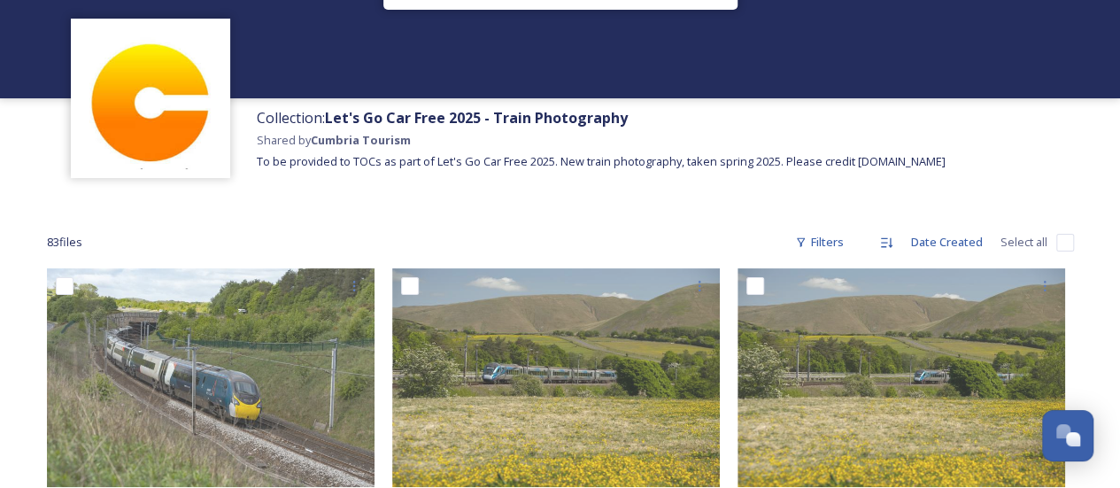
scroll to position [89, 0]
